Goal: Task Accomplishment & Management: Use online tool/utility

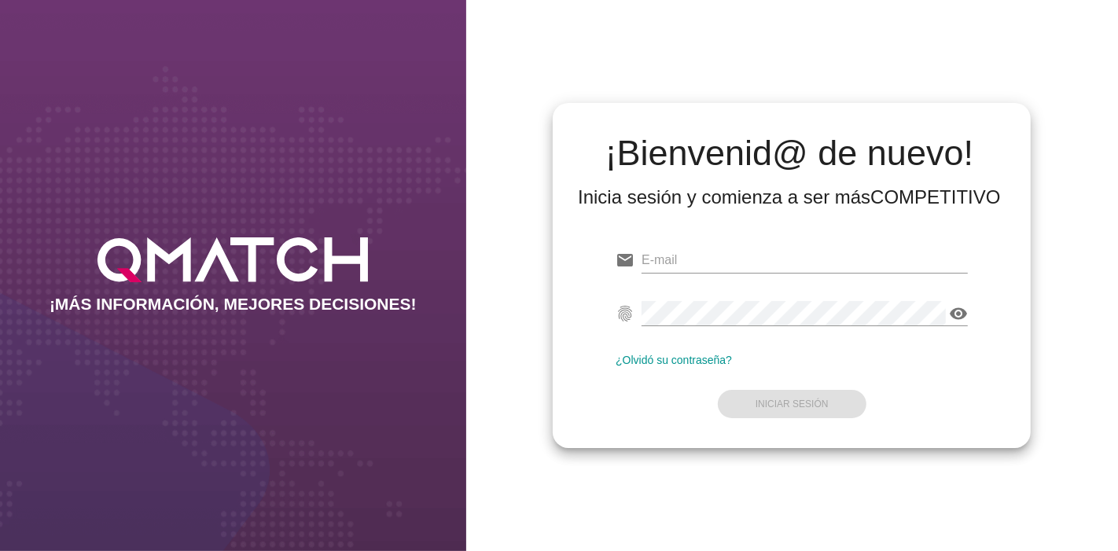
type input "[EMAIL_ADDRESS][PERSON_NAME][DOMAIN_NAME]"
click at [835, 344] on form "email [EMAIL_ADDRESS][PERSON_NAME][DOMAIN_NAME] fingerprint visibility ¿Olvidó …" at bounding box center [791, 330] width 352 height 185
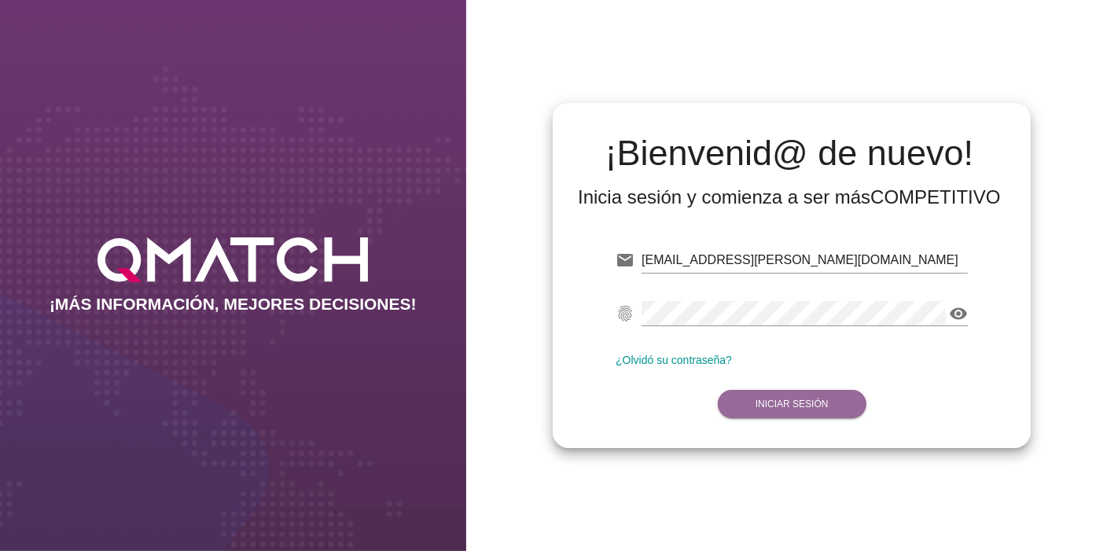
click at [790, 408] on strong "Iniciar Sesión" at bounding box center [791, 403] width 73 height 11
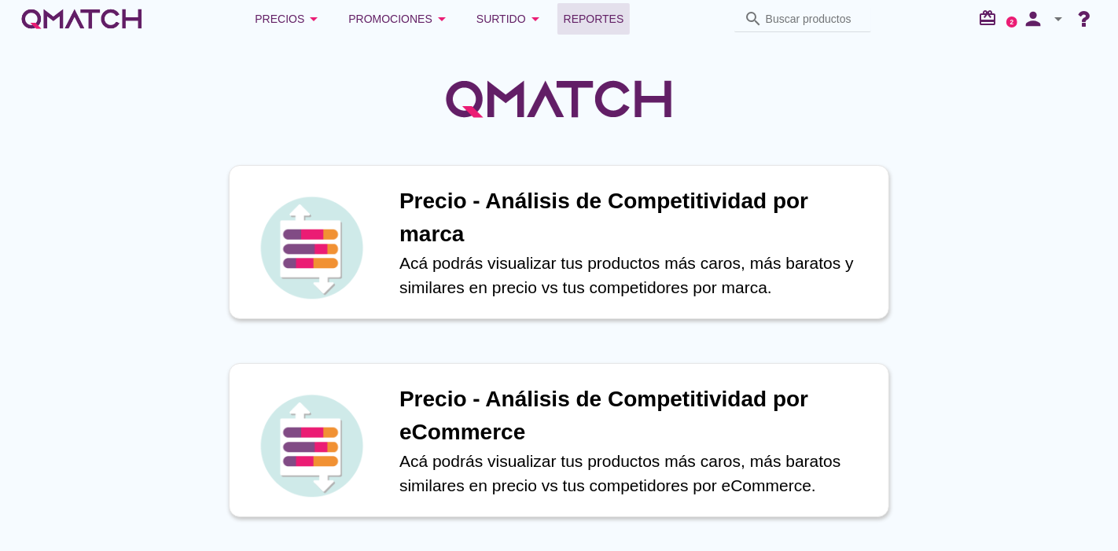
click at [578, 21] on span "Reportes" at bounding box center [594, 18] width 61 height 19
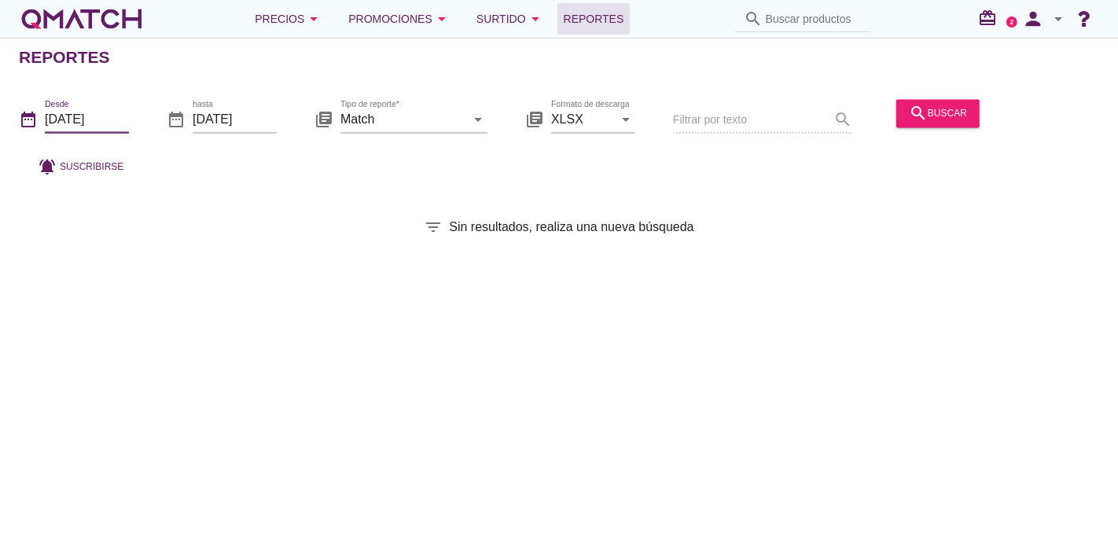
click at [109, 111] on input "[DATE]" at bounding box center [87, 119] width 84 height 25
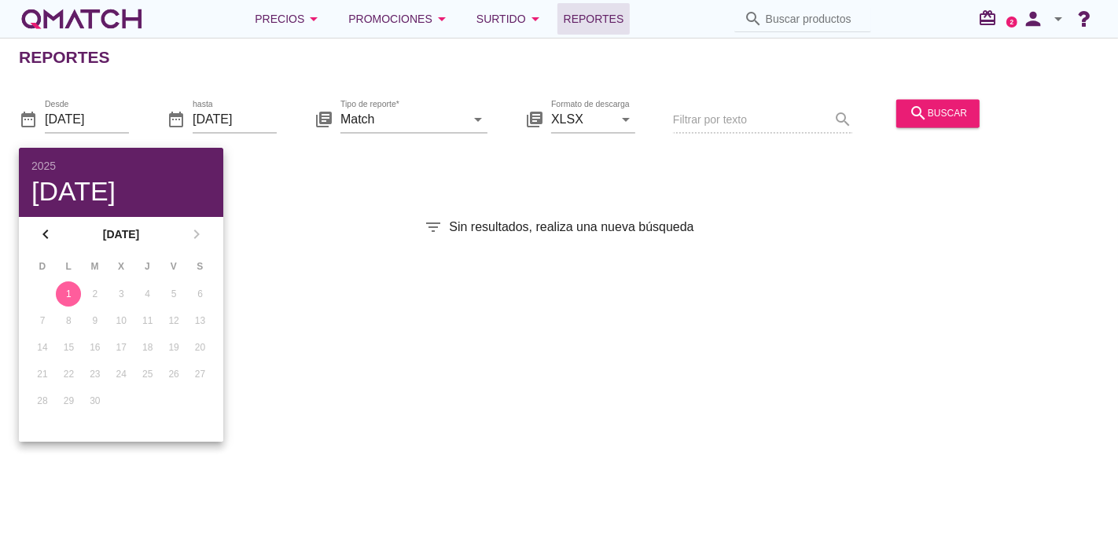
click at [61, 286] on button "1" at bounding box center [68, 293] width 25 height 25
drag, startPoint x: 571, startPoint y: 408, endPoint x: 889, endPoint y: 123, distance: 427.5
click at [889, 123] on div "Reportes date_range Desde [DATE] date_range hasta [DATE] library_books Tipo de …" at bounding box center [559, 294] width 1118 height 513
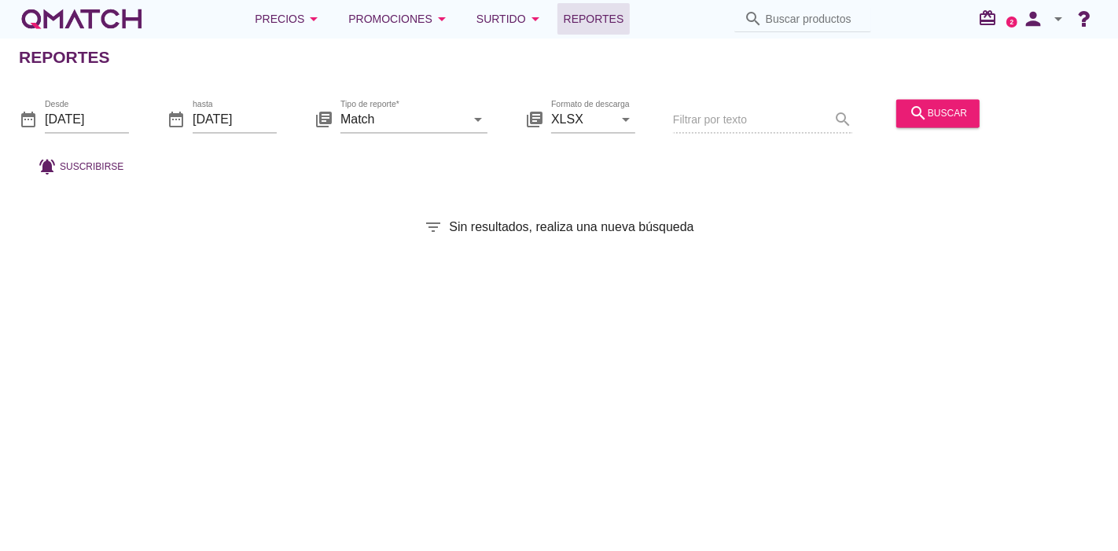
click at [890, 123] on div "search buscar" at bounding box center [938, 120] width 96 height 53
click at [896, 123] on button "search buscar" at bounding box center [937, 113] width 83 height 28
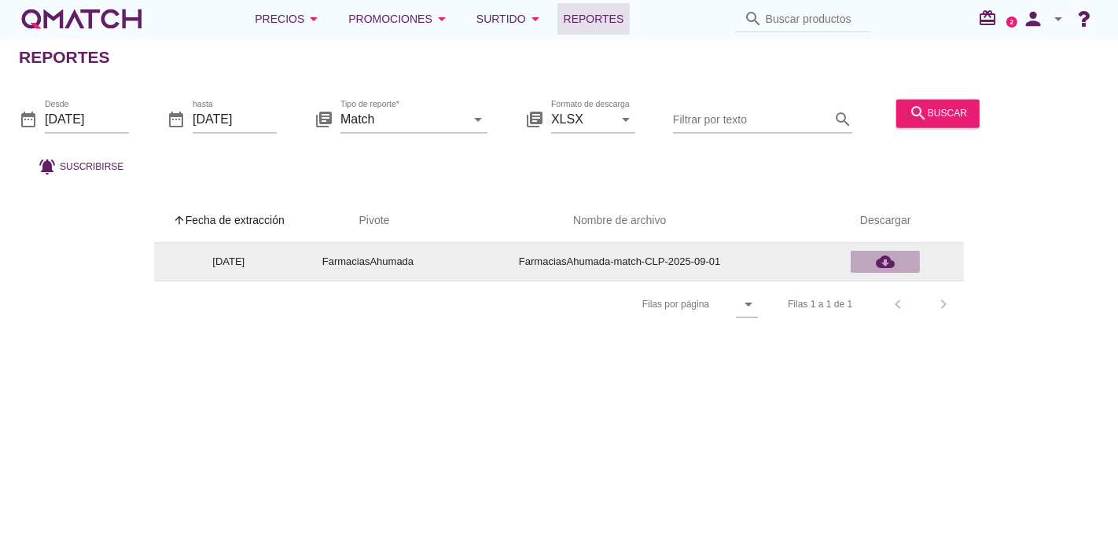
click at [894, 252] on div "cloud_download" at bounding box center [885, 261] width 57 height 19
